Goal: Information Seeking & Learning: Check status

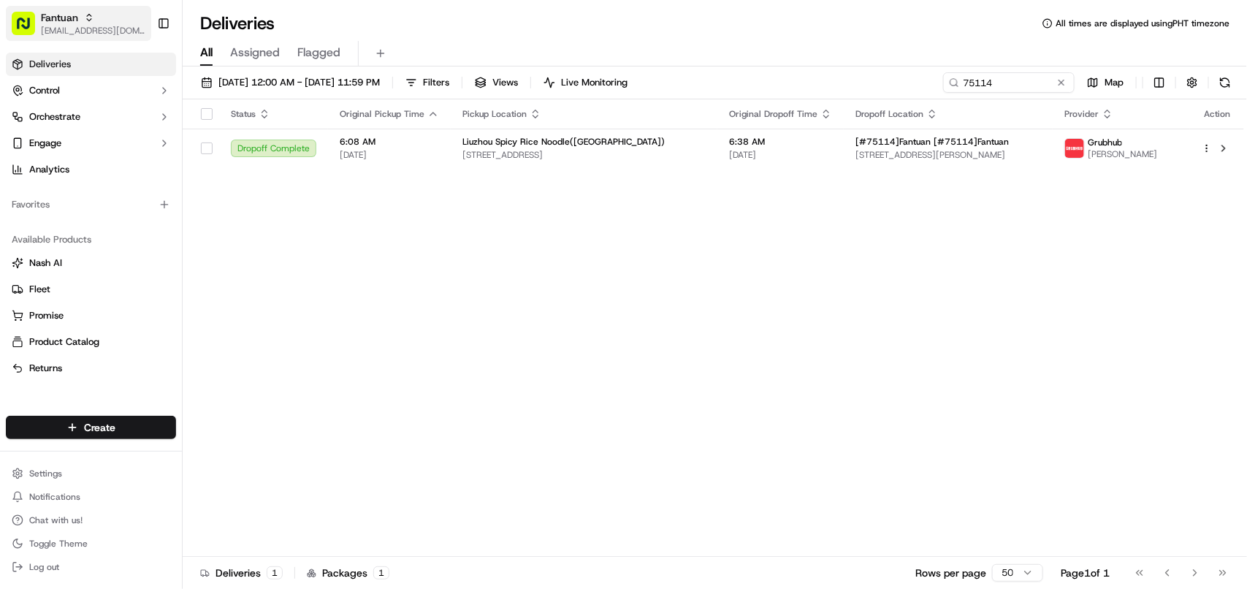
click at [104, 31] on span "[EMAIL_ADDRESS][DOMAIN_NAME]" at bounding box center [93, 31] width 104 height 12
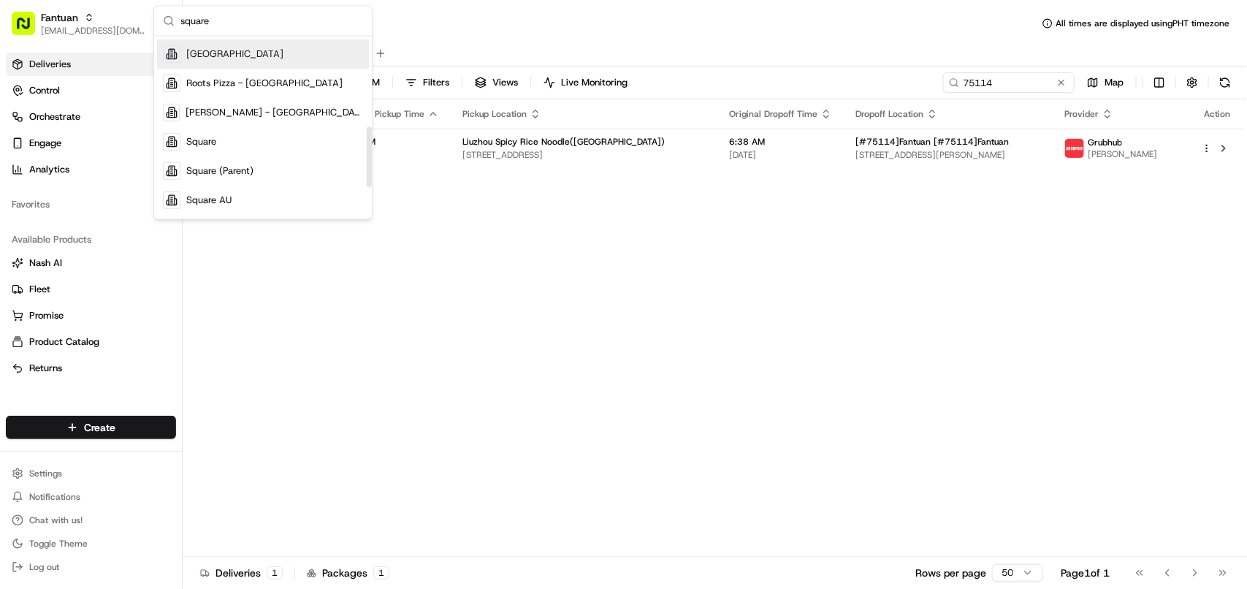
scroll to position [274, 0]
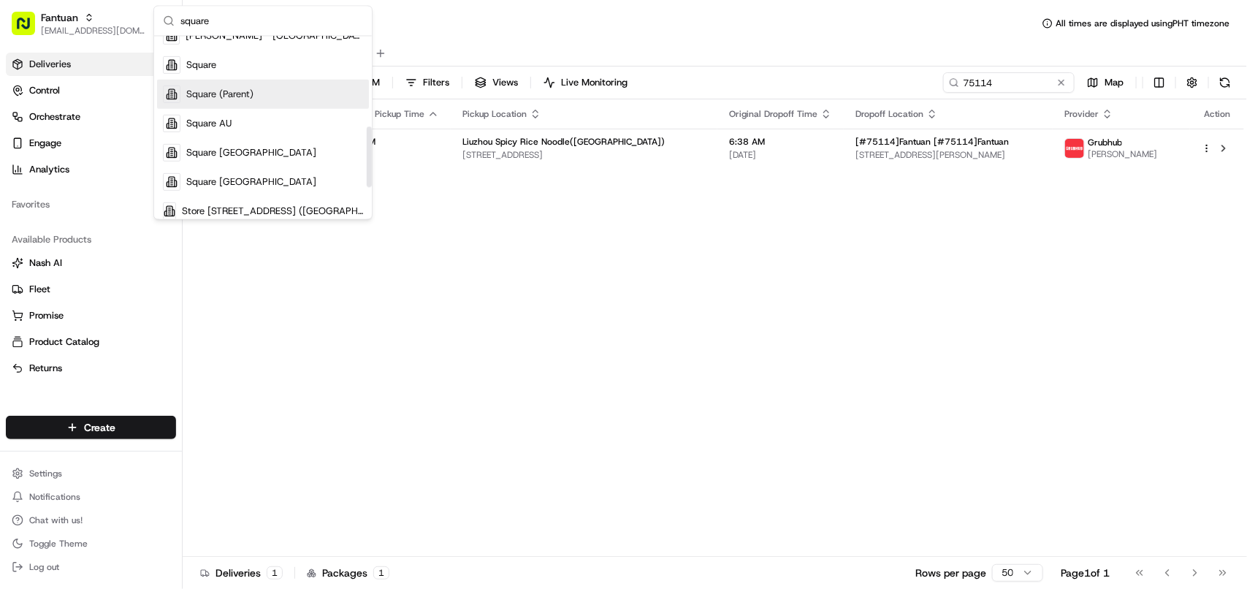
type input "square"
click at [283, 70] on div "Square" at bounding box center [263, 64] width 212 height 29
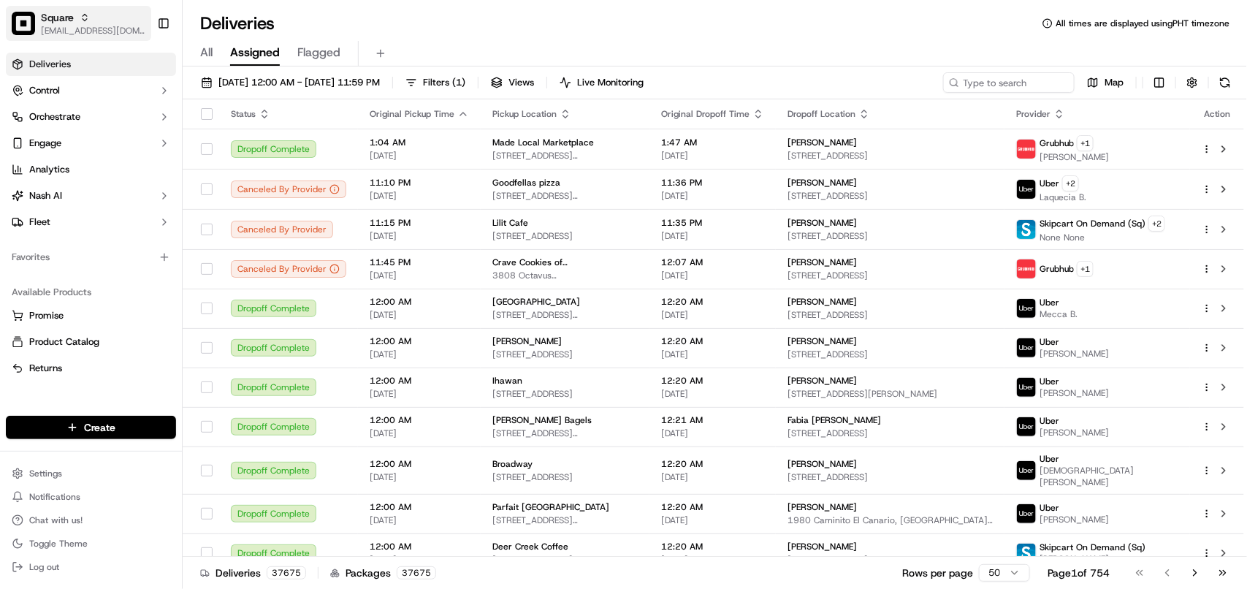
click at [96, 26] on span "[EMAIL_ADDRESS][DOMAIN_NAME]" at bounding box center [93, 31] width 104 height 12
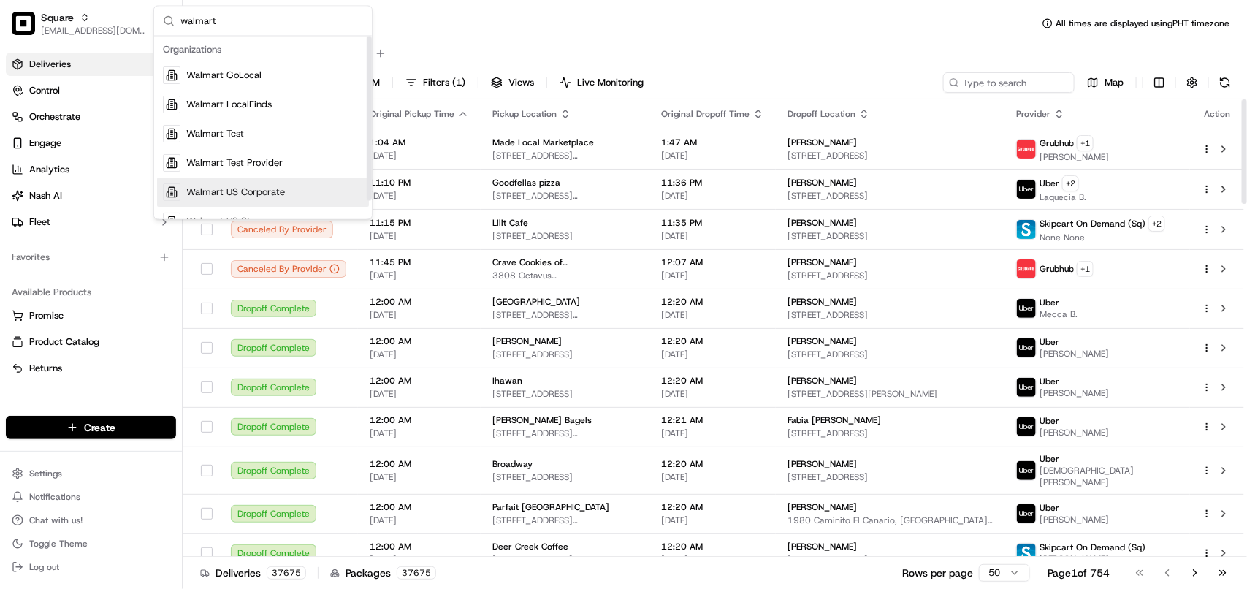
type input "walmart"
click at [269, 194] on span "Walmart US Corporate" at bounding box center [235, 192] width 99 height 13
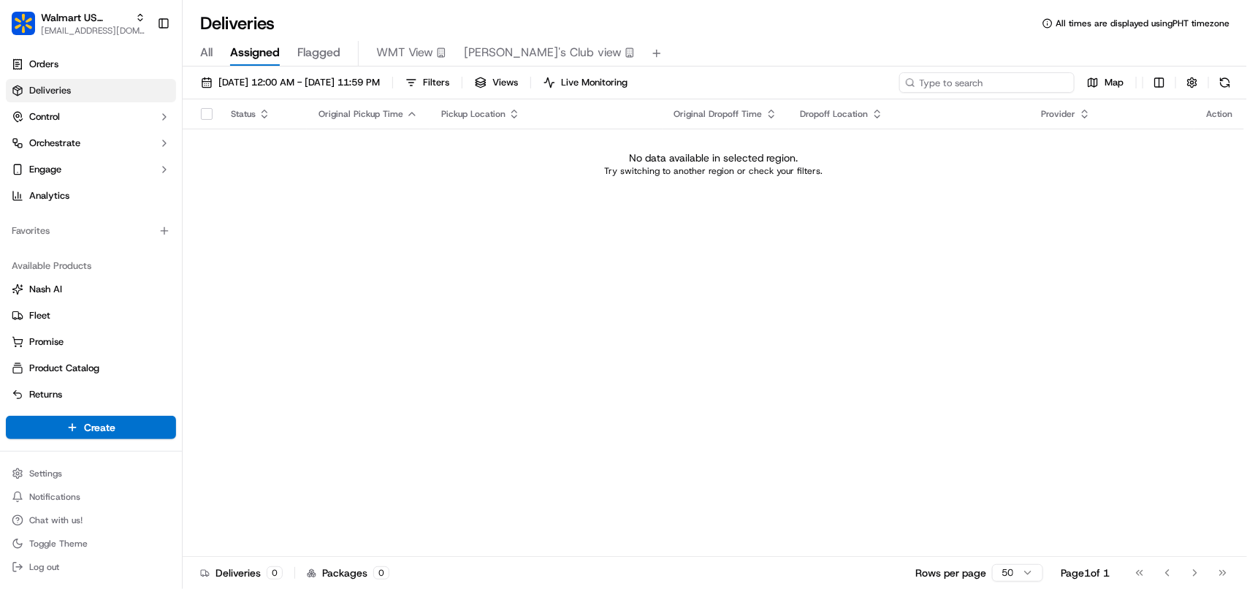
click at [1052, 83] on input at bounding box center [986, 82] width 175 height 20
type input "M"
click at [1030, 81] on input at bounding box center [986, 82] width 175 height 20
click at [305, 83] on span "09/16/2025 12:00 AM - 09/16/2025 11:59 PM" at bounding box center [298, 82] width 161 height 13
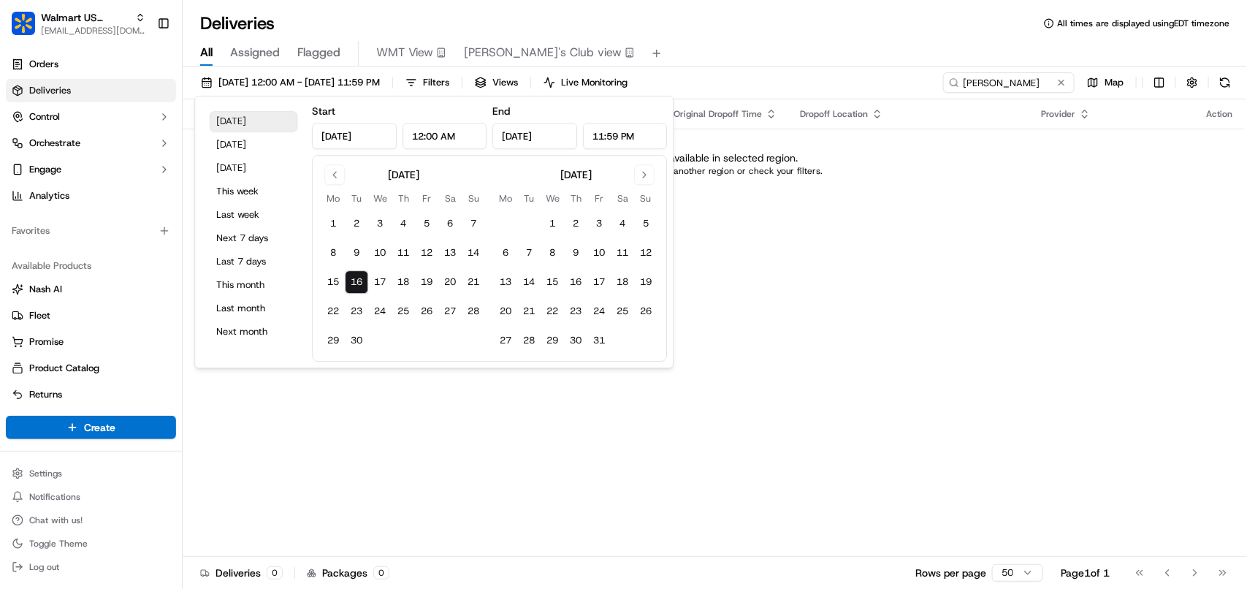
click at [242, 115] on button "Today" at bounding box center [254, 121] width 88 height 20
click at [999, 88] on input "[PERSON_NAME]" at bounding box center [986, 82] width 175 height 20
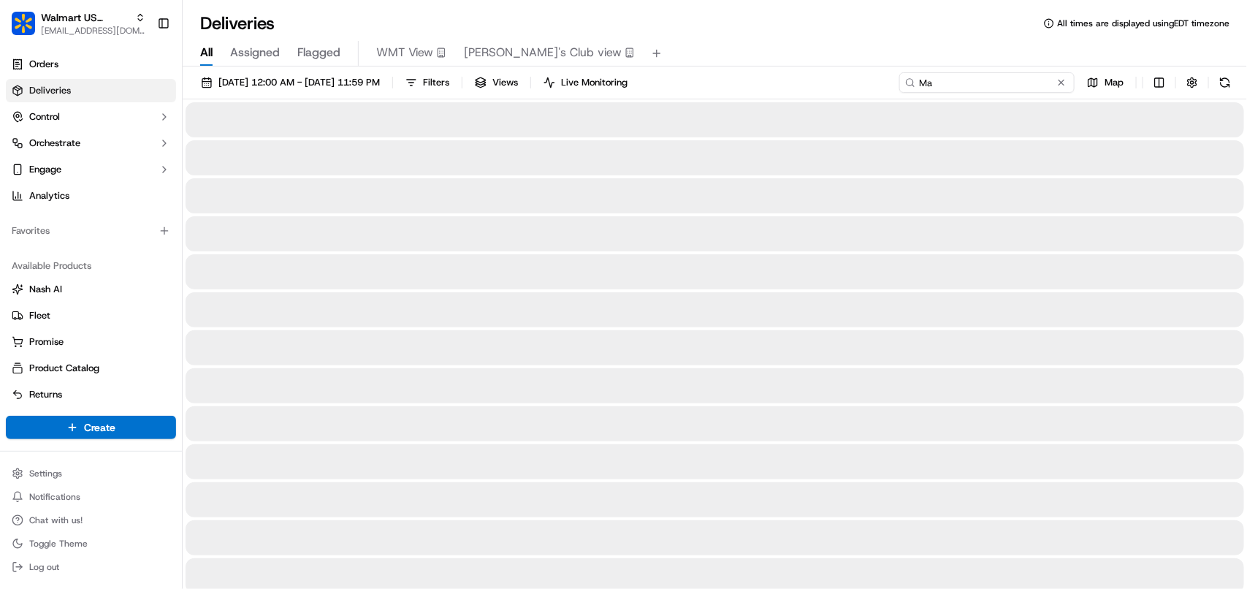
type input "M"
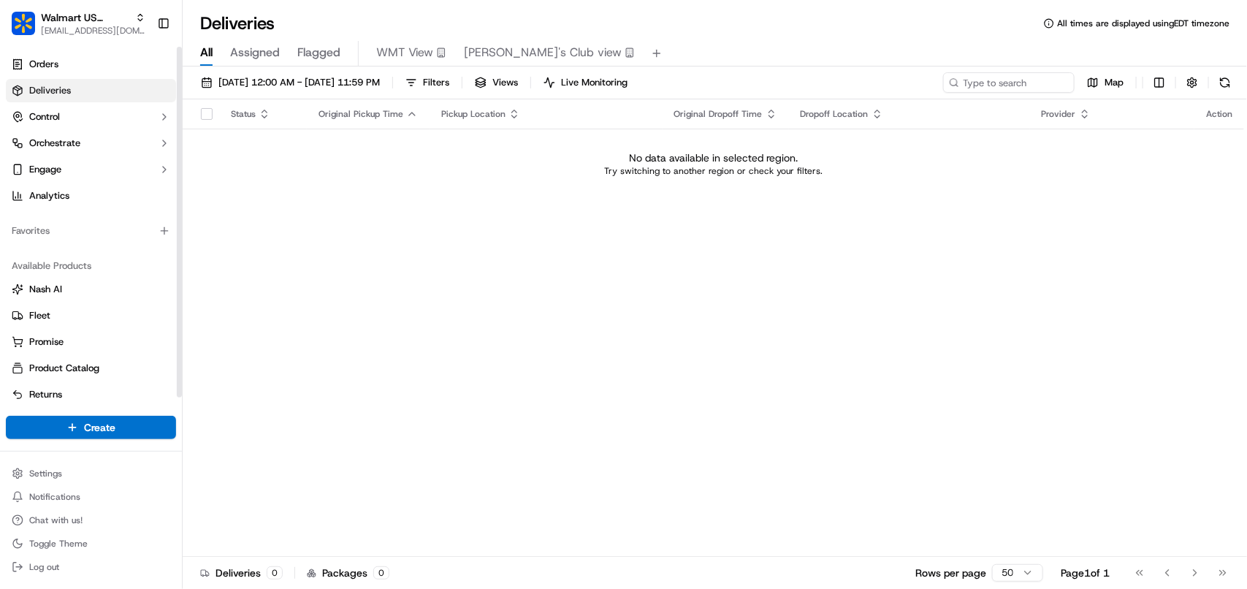
click at [64, 93] on span "Deliveries" at bounding box center [50, 90] width 42 height 13
click at [90, 88] on link "Deliveries" at bounding box center [91, 90] width 170 height 23
